Goal: Check status: Check status

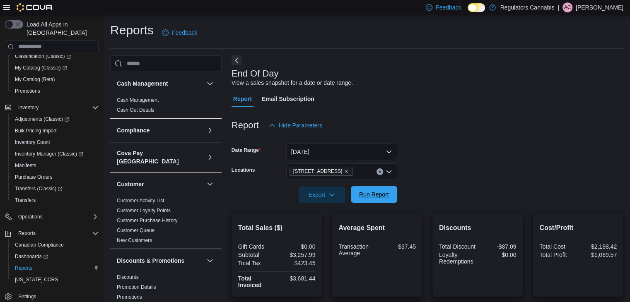
scroll to position [558, 0]
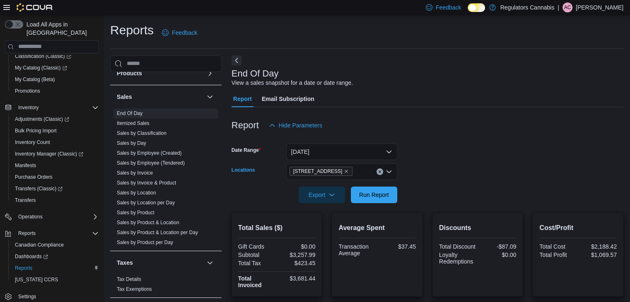
click at [380, 173] on icon "Clear input" at bounding box center [379, 171] width 3 height 3
drag, startPoint x: 456, startPoint y: 176, endPoint x: 394, endPoint y: 194, distance: 65.1
click at [456, 176] on form "Date Range [DATE] Locations All Locations Export Run Report" at bounding box center [428, 169] width 392 height 70
click at [391, 195] on span "Run Report" at bounding box center [374, 194] width 36 height 17
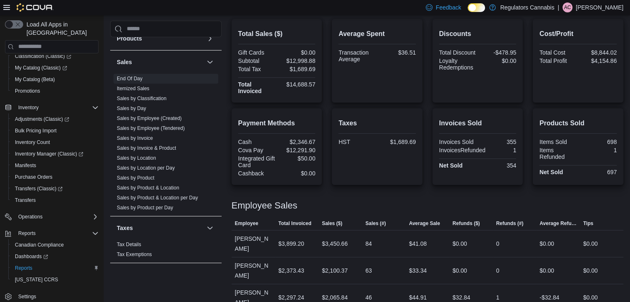
scroll to position [70, 0]
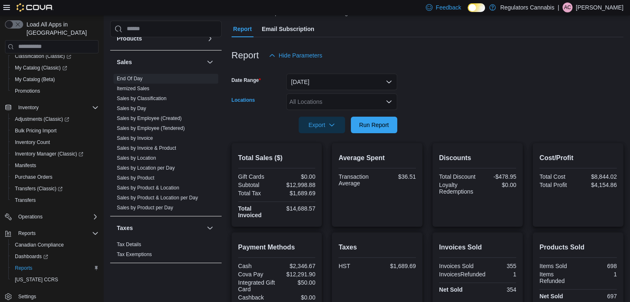
click at [357, 98] on div "All Locations" at bounding box center [341, 102] width 111 height 17
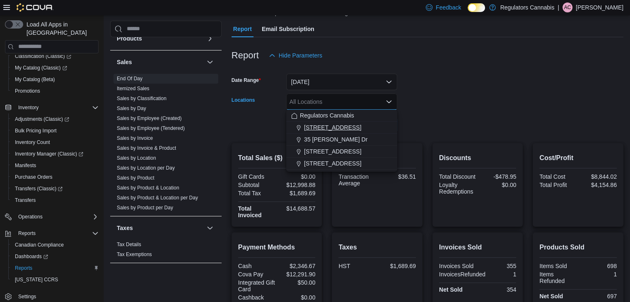
click at [334, 129] on span "[STREET_ADDRESS]" at bounding box center [332, 127] width 57 height 8
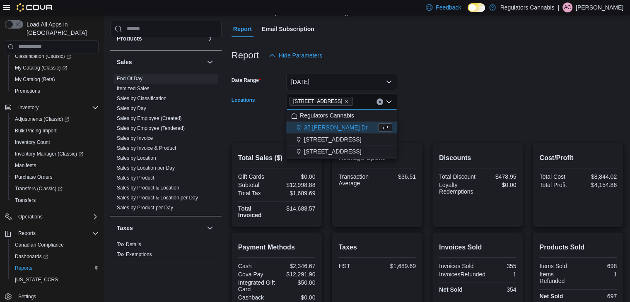
click at [449, 121] on form "Date Range [DATE] Locations [STREET_ADDRESS] Selected. [STREET_ADDRESS] Press B…" at bounding box center [428, 99] width 392 height 70
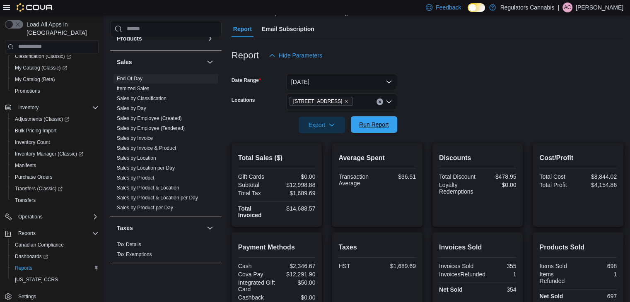
click at [380, 125] on span "Run Report" at bounding box center [374, 125] width 30 height 8
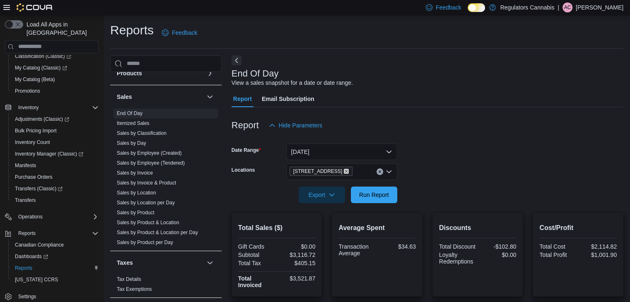
click at [345, 169] on icon "Remove 3099 Forest Glade Dr from selection in this group" at bounding box center [346, 171] width 5 height 5
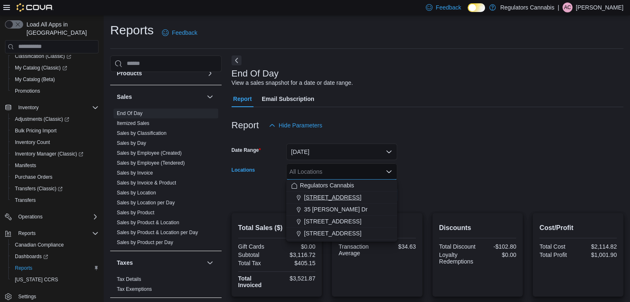
click at [321, 198] on span "[STREET_ADDRESS]" at bounding box center [332, 197] width 57 height 8
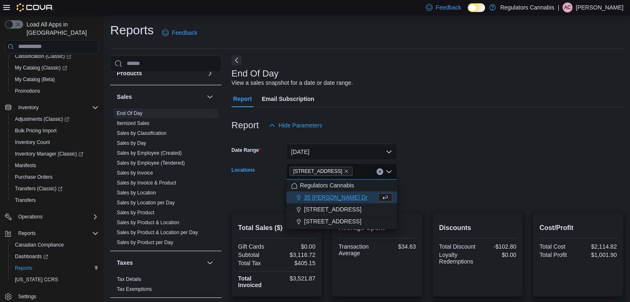
click at [509, 182] on div at bounding box center [428, 183] width 392 height 7
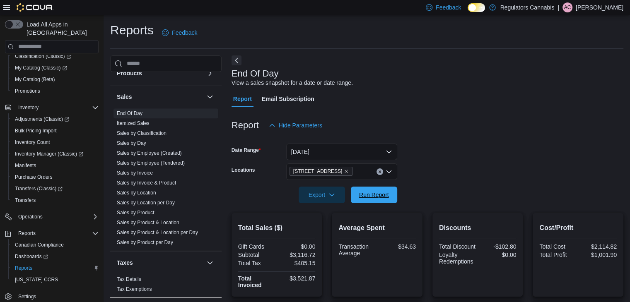
drag, startPoint x: 376, startPoint y: 191, endPoint x: 460, endPoint y: 163, distance: 88.7
click at [376, 191] on span "Run Report" at bounding box center [374, 195] width 30 height 8
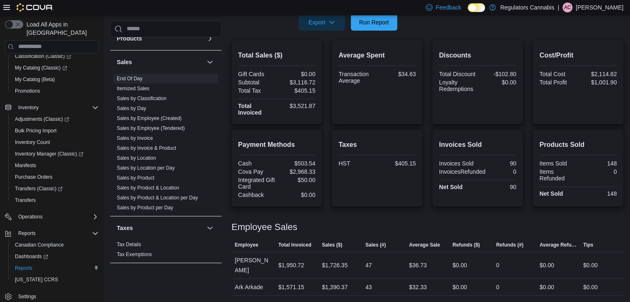
scroll to position [90, 0]
